Goal: Register for event/course

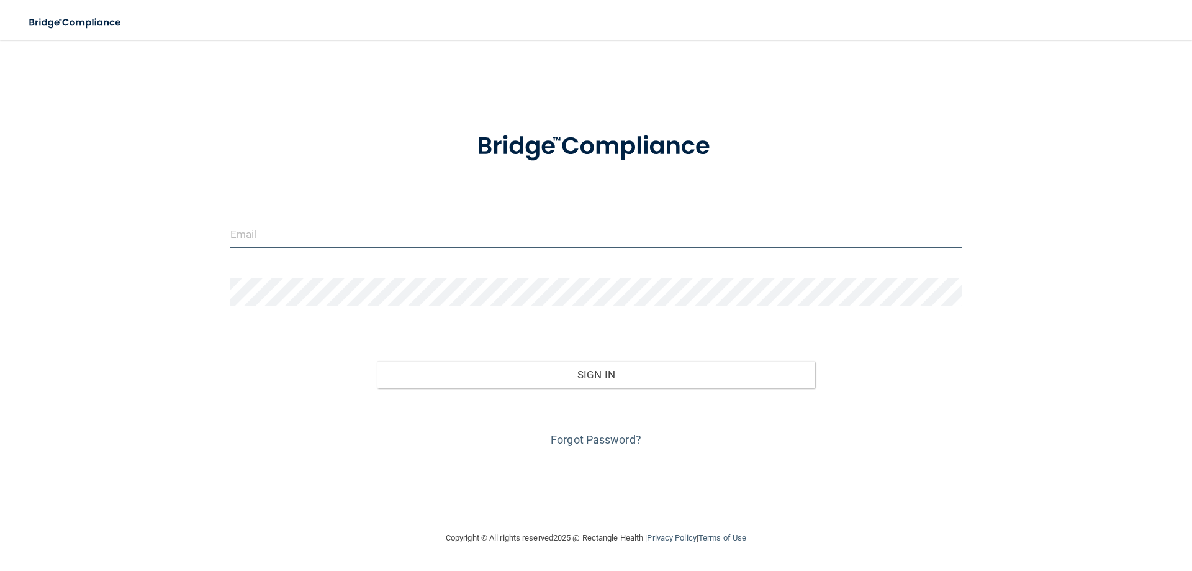
click at [457, 242] on input "email" at bounding box center [595, 234] width 731 height 28
type input "[EMAIL_ADDRESS][DOMAIN_NAME]"
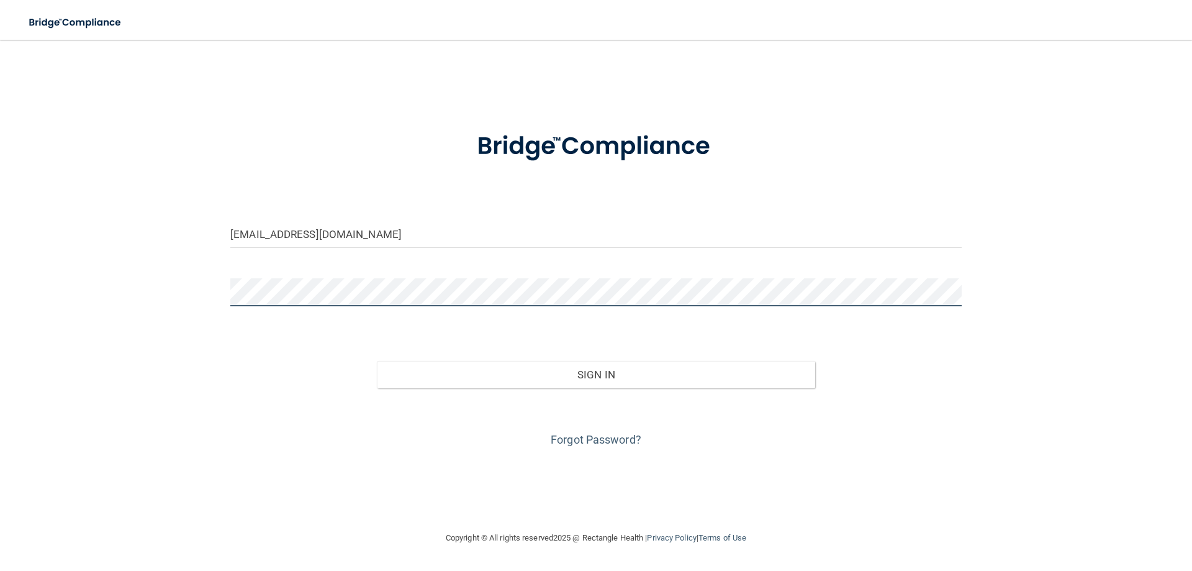
click at [377, 361] on button "Sign In" at bounding box center [596, 374] width 439 height 27
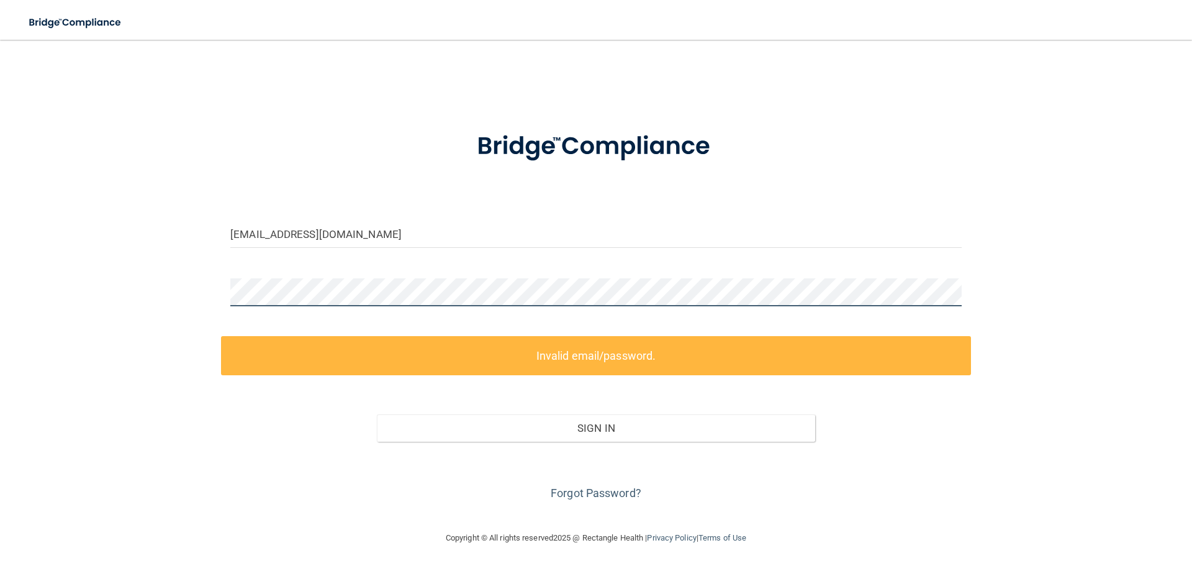
click at [3, 276] on main "[EMAIL_ADDRESS][DOMAIN_NAME] Invalid email/password. You don't have permission …" at bounding box center [596, 305] width 1192 height 531
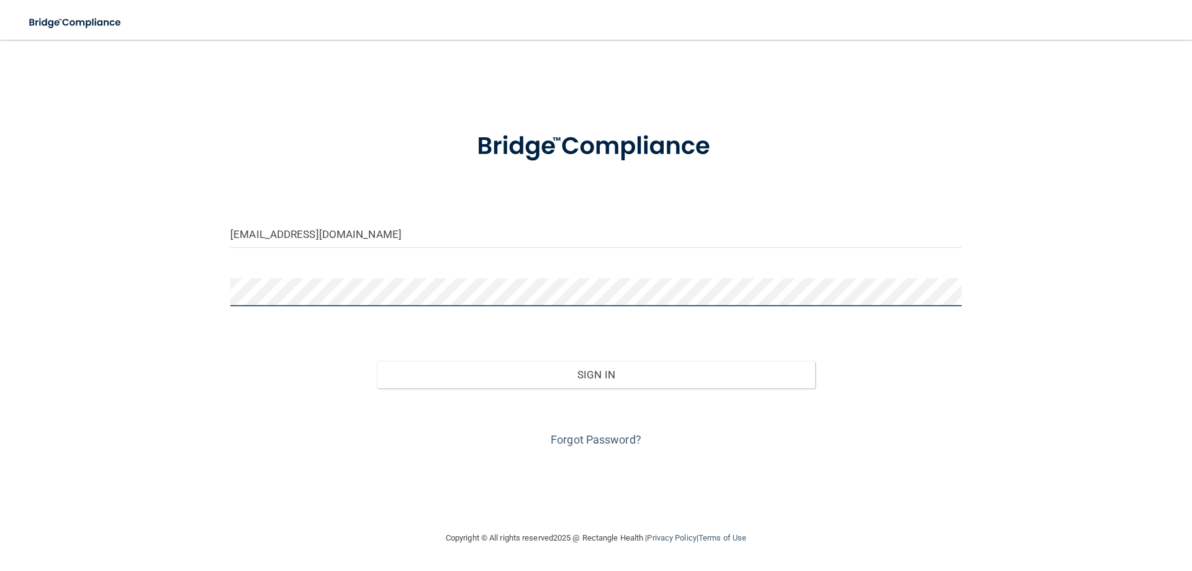
click at [377, 361] on button "Sign In" at bounding box center [596, 374] width 439 height 27
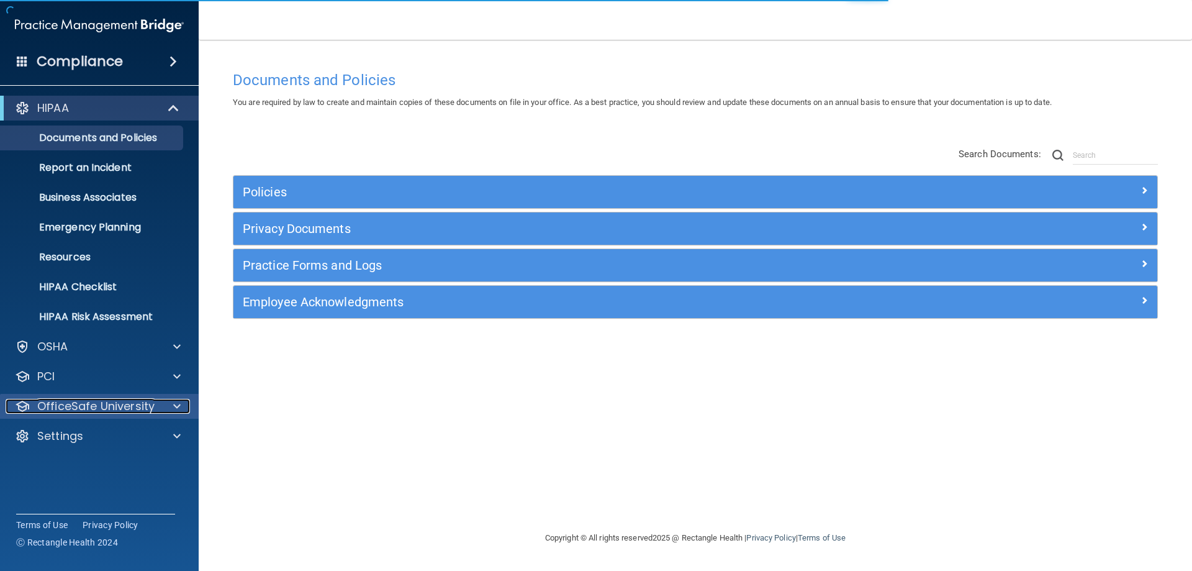
click at [83, 399] on p "OfficeSafe University" at bounding box center [95, 406] width 117 height 15
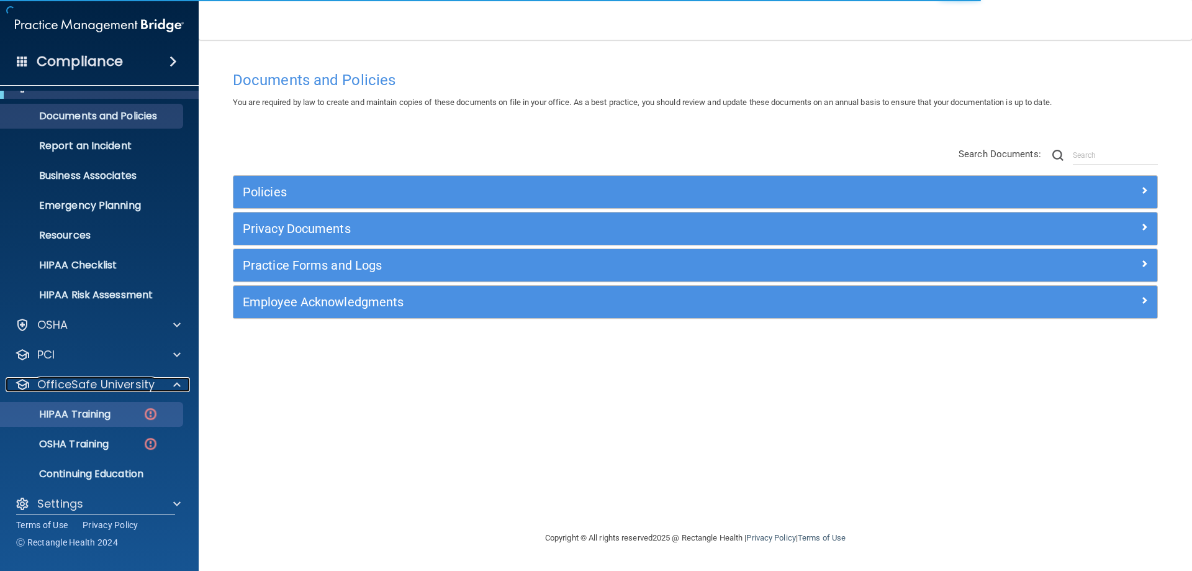
scroll to position [34, 0]
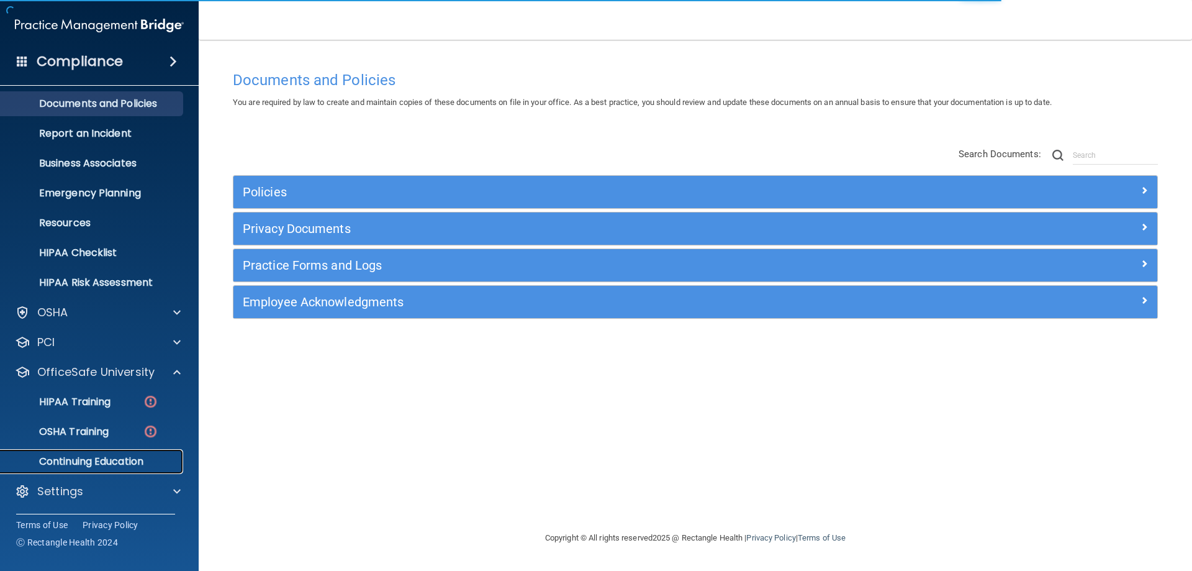
click at [100, 458] on p "Continuing Education" at bounding box center [92, 461] width 169 height 12
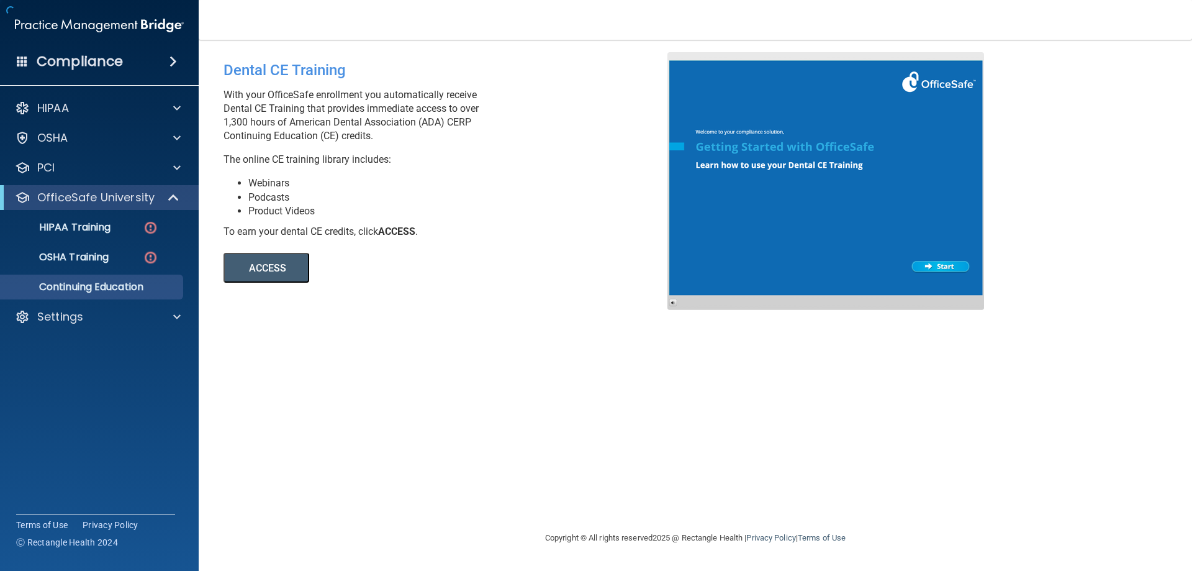
click at [264, 273] on button "ACCESS" at bounding box center [267, 268] width 86 height 30
